Goal: Task Accomplishment & Management: Use online tool/utility

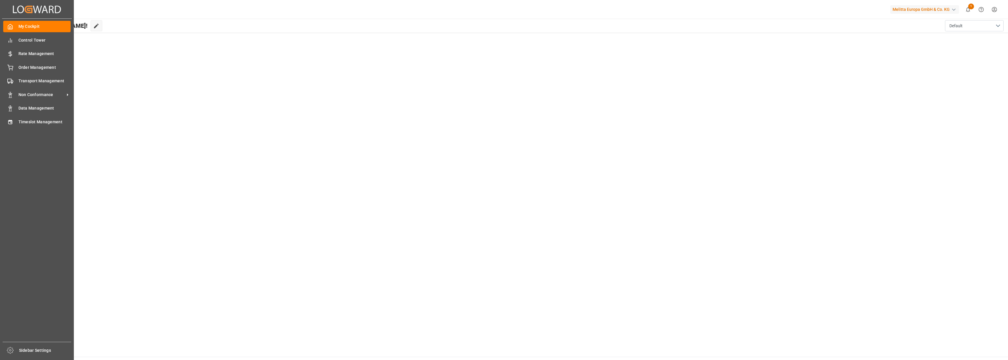
click at [15, 128] on div "My Cockpit My Cockpit Control Tower Control Tower Rate Management Rate Manageme…" at bounding box center [37, 180] width 70 height 323
click at [15, 123] on div "Timeslot Management Timeslot Management" at bounding box center [36, 121] width 67 height 11
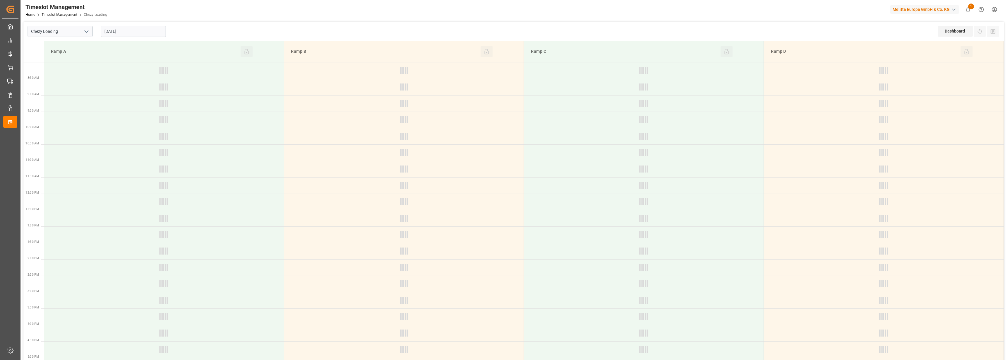
type input "Chezy Loading"
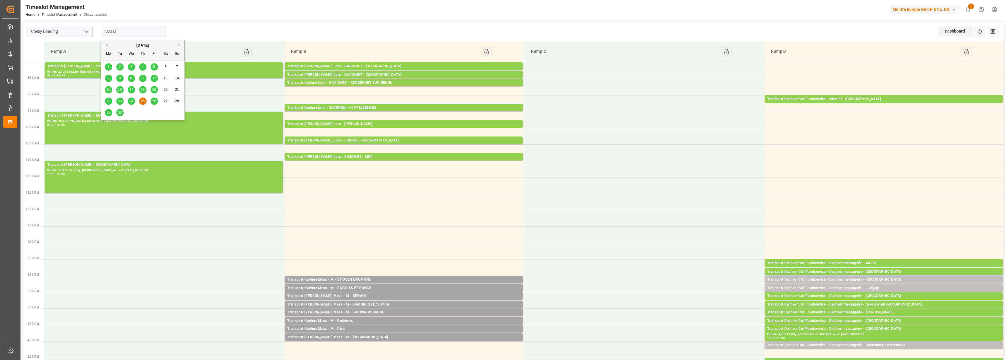
click at [133, 36] on input "[DATE]" at bounding box center [133, 31] width 65 height 11
click at [155, 100] on span "26" at bounding box center [154, 101] width 4 height 4
type input "[DATE]"
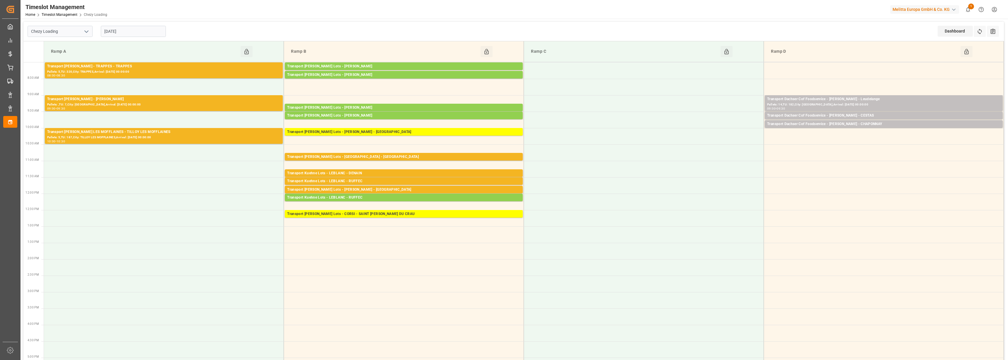
click at [84, 33] on icon "open menu" at bounding box center [86, 31] width 7 height 7
click at [62, 57] on div "Chezy Unloading" at bounding box center [60, 57] width 64 height 13
type input "Chezy Unloading"
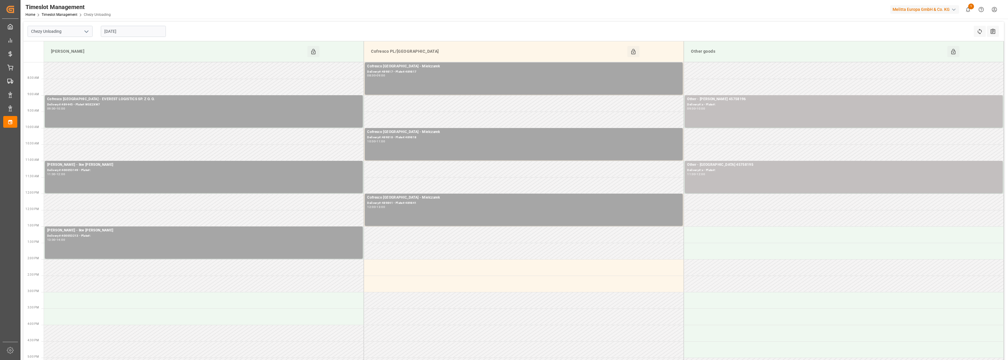
click at [126, 35] on input "[DATE]" at bounding box center [133, 31] width 65 height 11
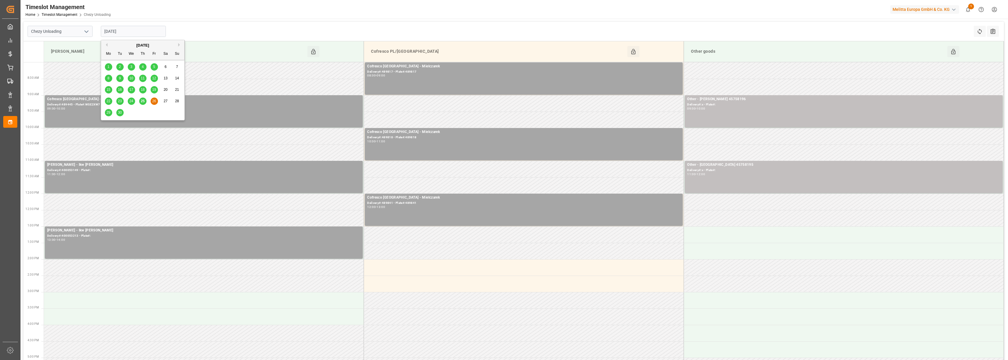
click at [141, 101] on span "25" at bounding box center [143, 101] width 4 height 4
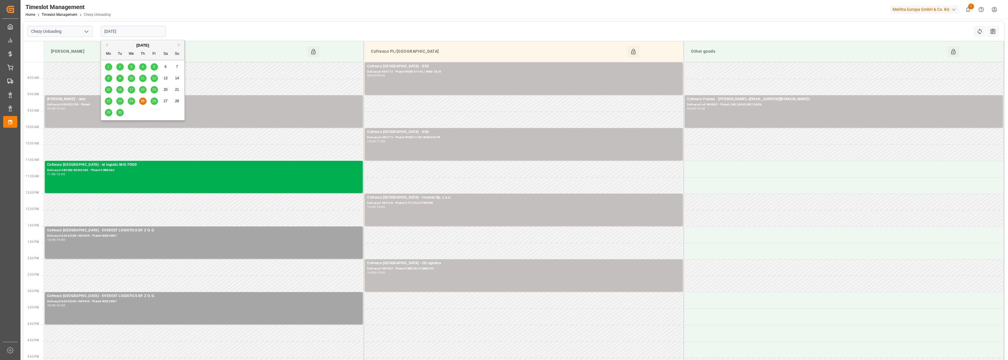
click at [129, 36] on input "[DATE]" at bounding box center [133, 31] width 65 height 11
click at [132, 101] on span "24" at bounding box center [131, 101] width 4 height 4
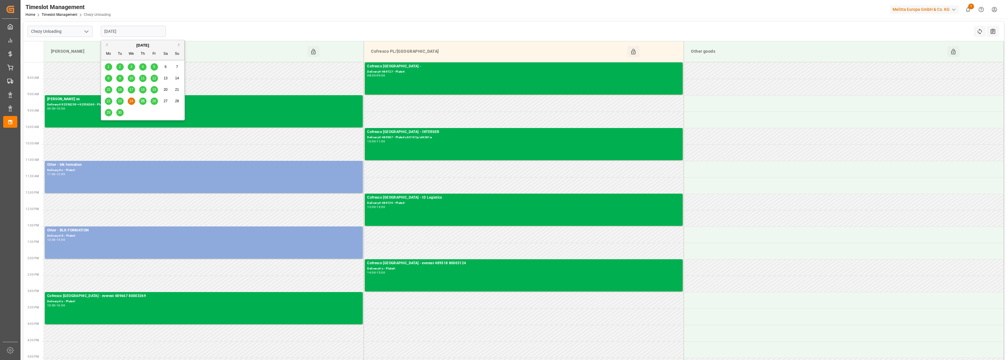
click at [120, 32] on input "[DATE]" at bounding box center [133, 31] width 65 height 11
click at [119, 98] on div "23" at bounding box center [119, 101] width 7 height 7
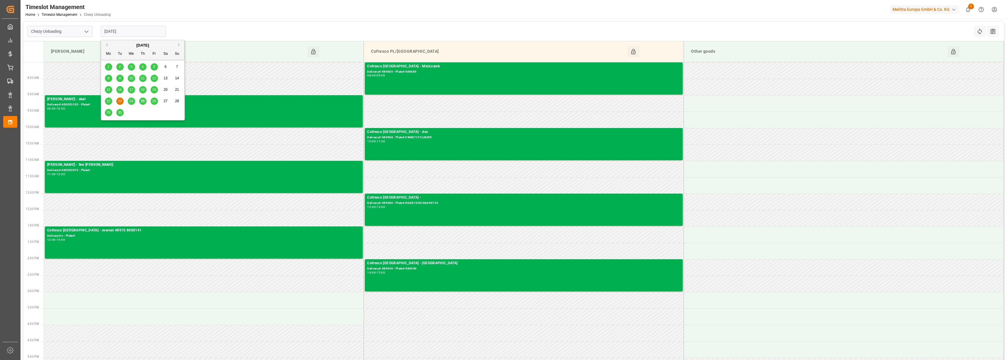
click at [118, 32] on input "[DATE]" at bounding box center [133, 31] width 65 height 11
click at [110, 101] on span "22" at bounding box center [108, 101] width 4 height 4
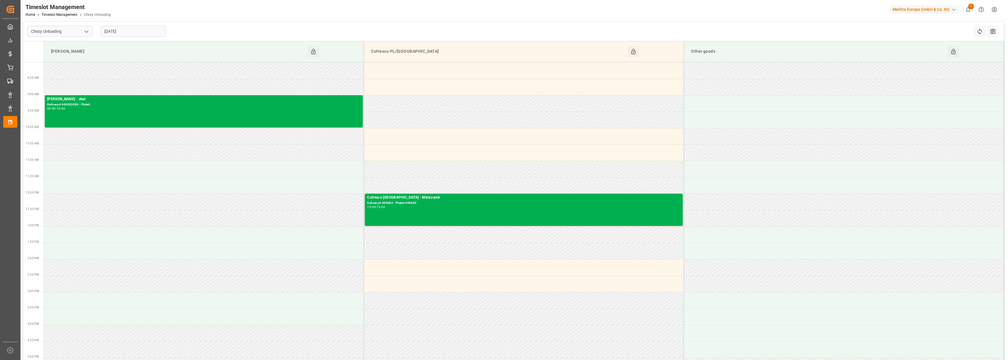
click at [114, 31] on input "[DATE]" at bounding box center [133, 31] width 65 height 11
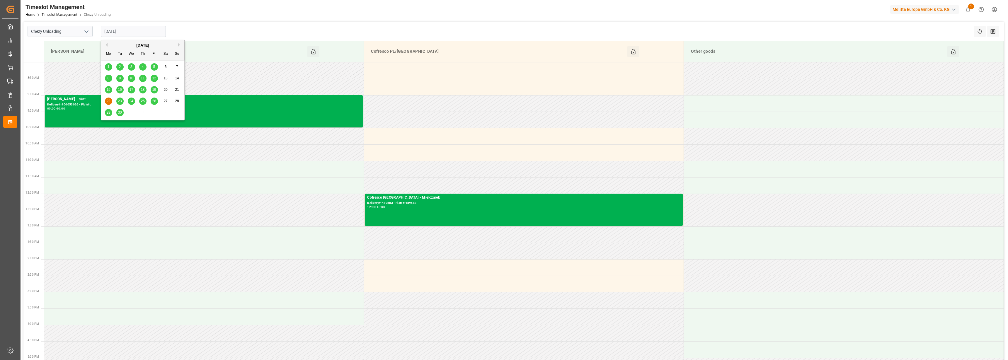
click at [107, 114] on span "29" at bounding box center [108, 112] width 4 height 4
type input "[DATE]"
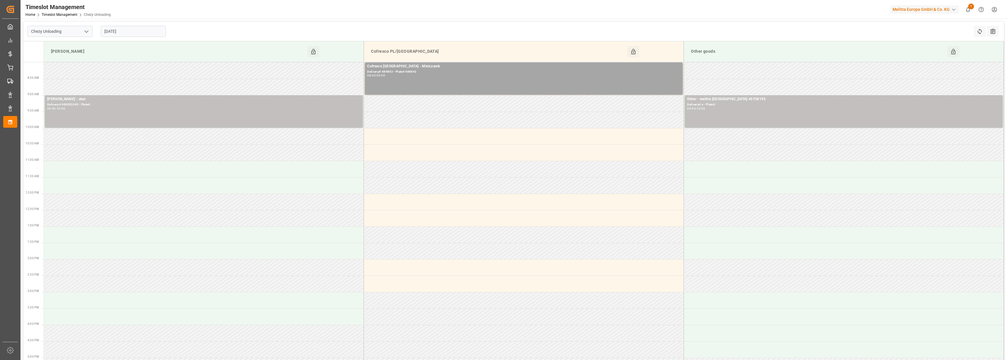
click at [86, 31] on icon "open menu" at bounding box center [86, 31] width 7 height 7
click at [63, 47] on div "Chezy Loading" at bounding box center [60, 44] width 64 height 13
type input "Chezy Loading"
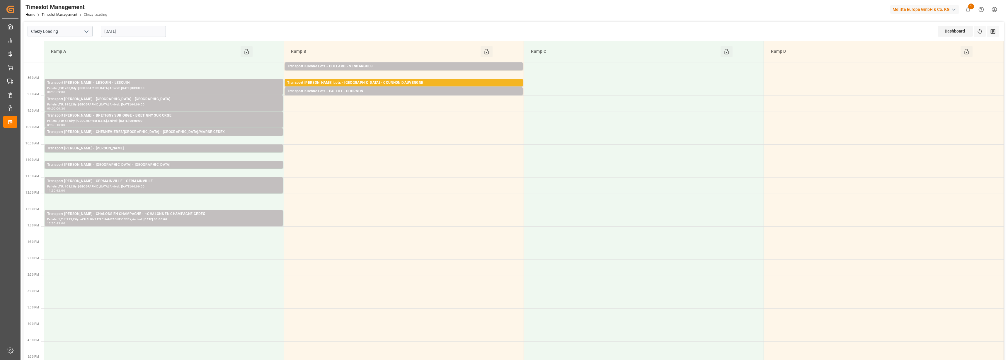
click at [121, 30] on input "[DATE]" at bounding box center [133, 31] width 65 height 11
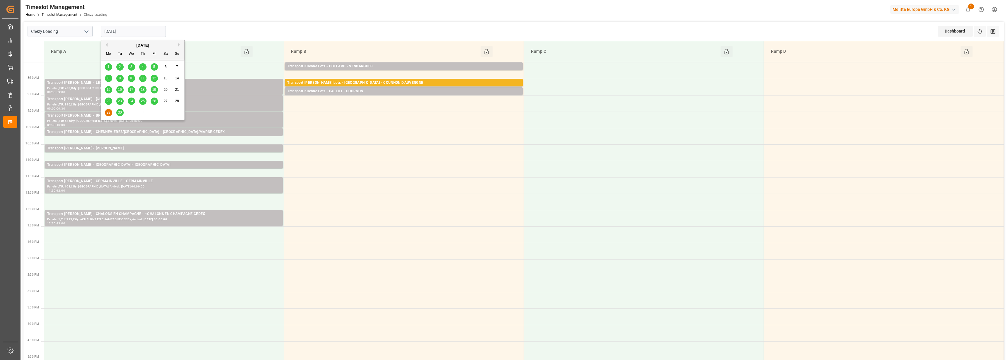
click at [153, 99] on span "26" at bounding box center [154, 101] width 4 height 4
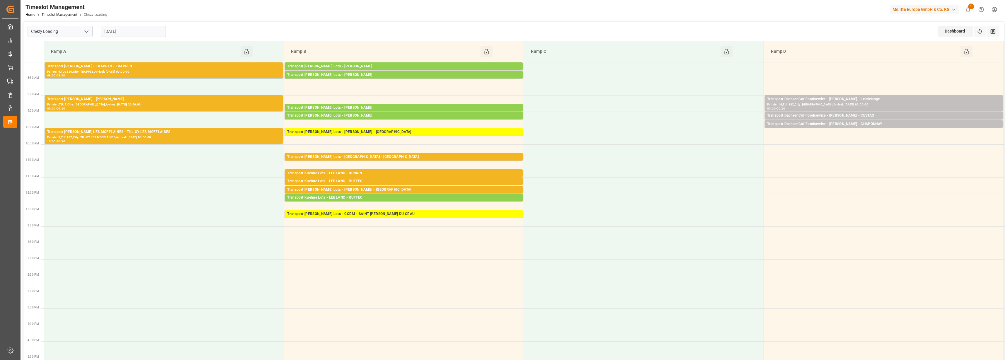
click at [115, 29] on input "[DATE]" at bounding box center [133, 31] width 65 height 11
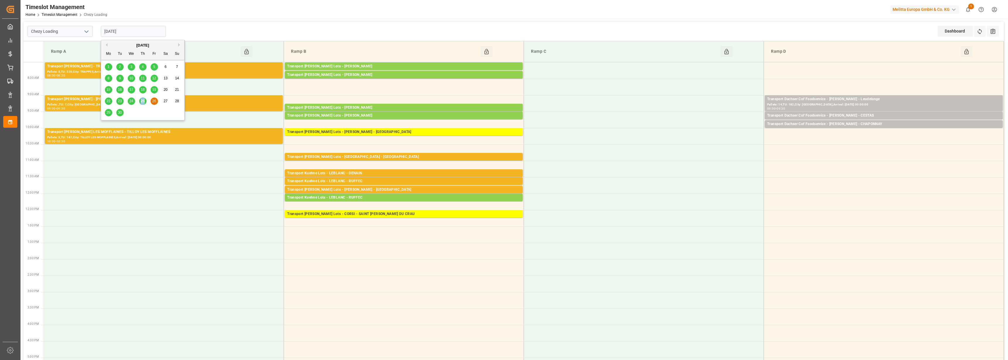
click at [144, 98] on div "22 23 24 25 26 27 28" at bounding box center [143, 100] width 80 height 11
click at [144, 99] on span "25" at bounding box center [143, 101] width 4 height 4
type input "[DATE]"
